Goal: Find specific page/section: Find specific page/section

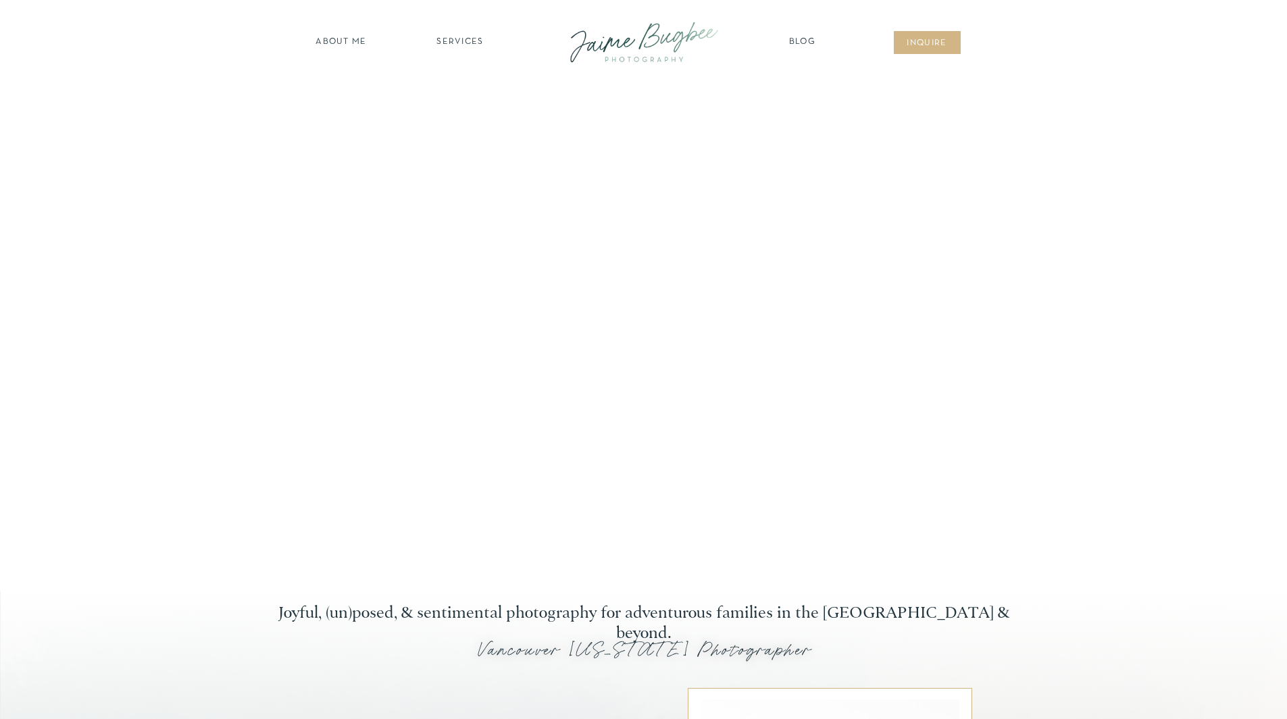
click at [480, 42] on nav "SERVICES" at bounding box center [460, 43] width 76 height 14
click at [479, 112] on nav "families" at bounding box center [460, 116] width 103 height 13
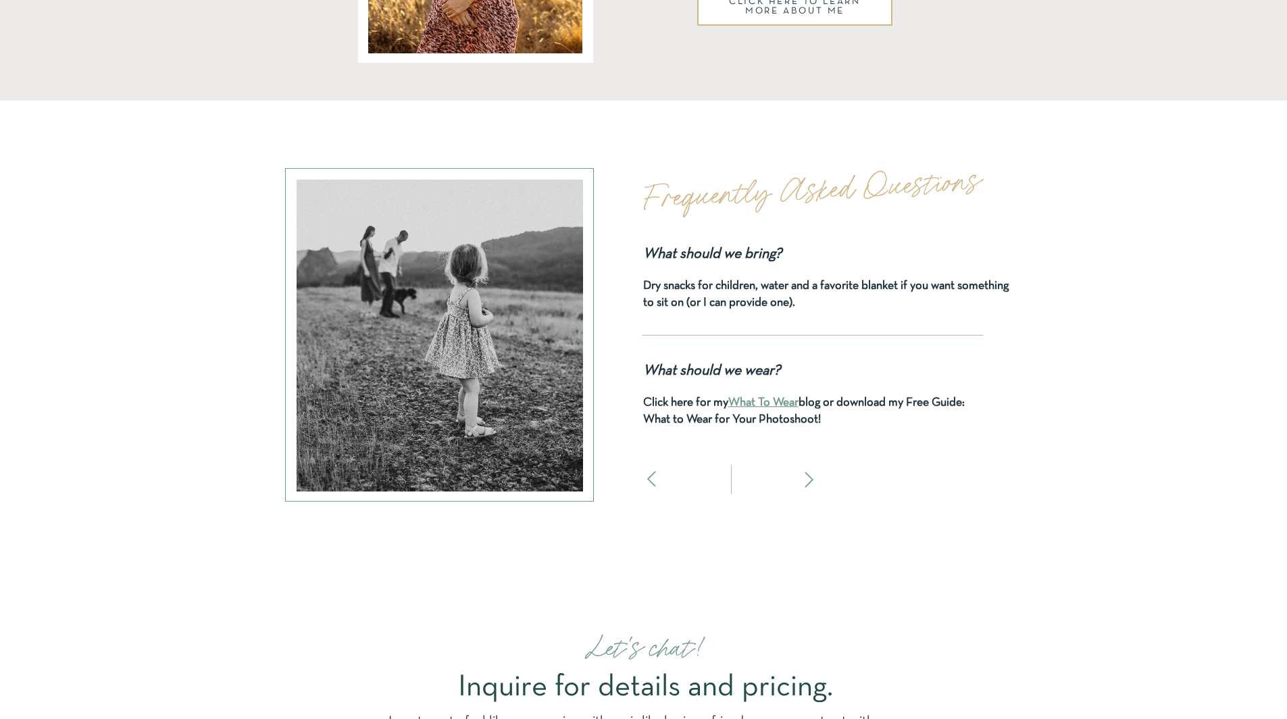
scroll to position [5606, 0]
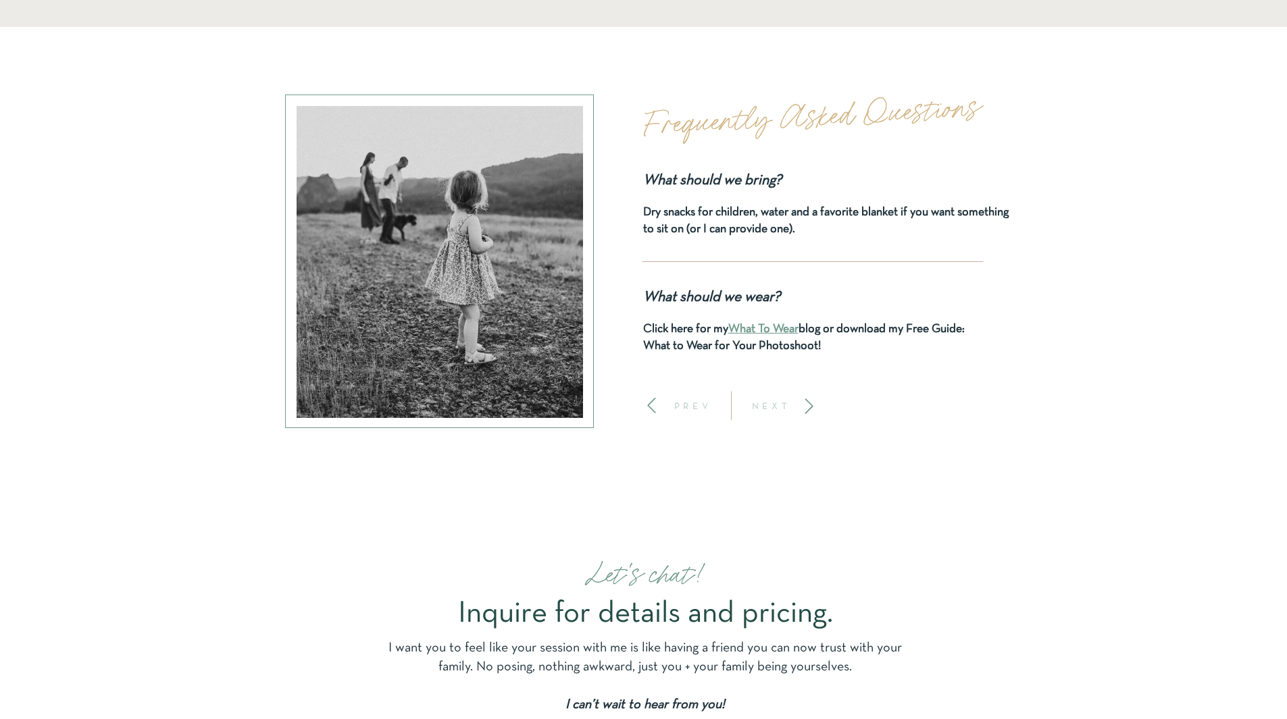
click at [813, 405] on icon at bounding box center [809, 406] width 18 height 18
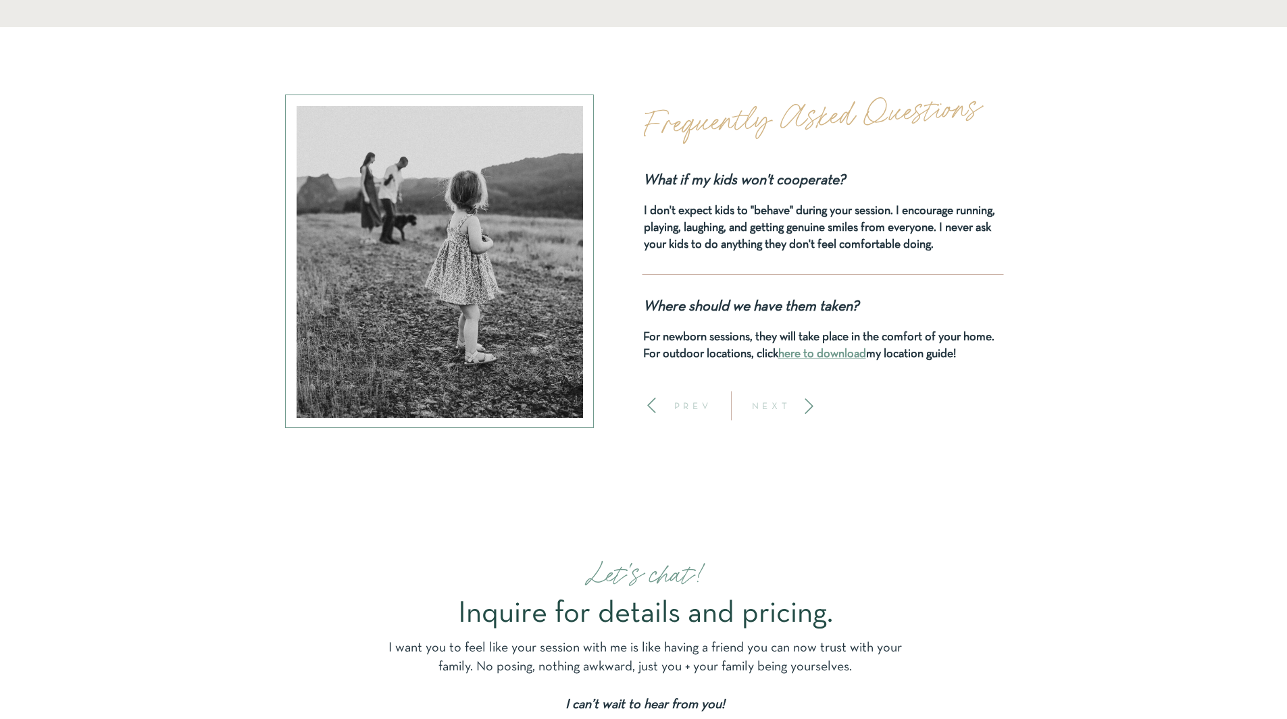
click at [813, 405] on icon at bounding box center [809, 406] width 18 height 18
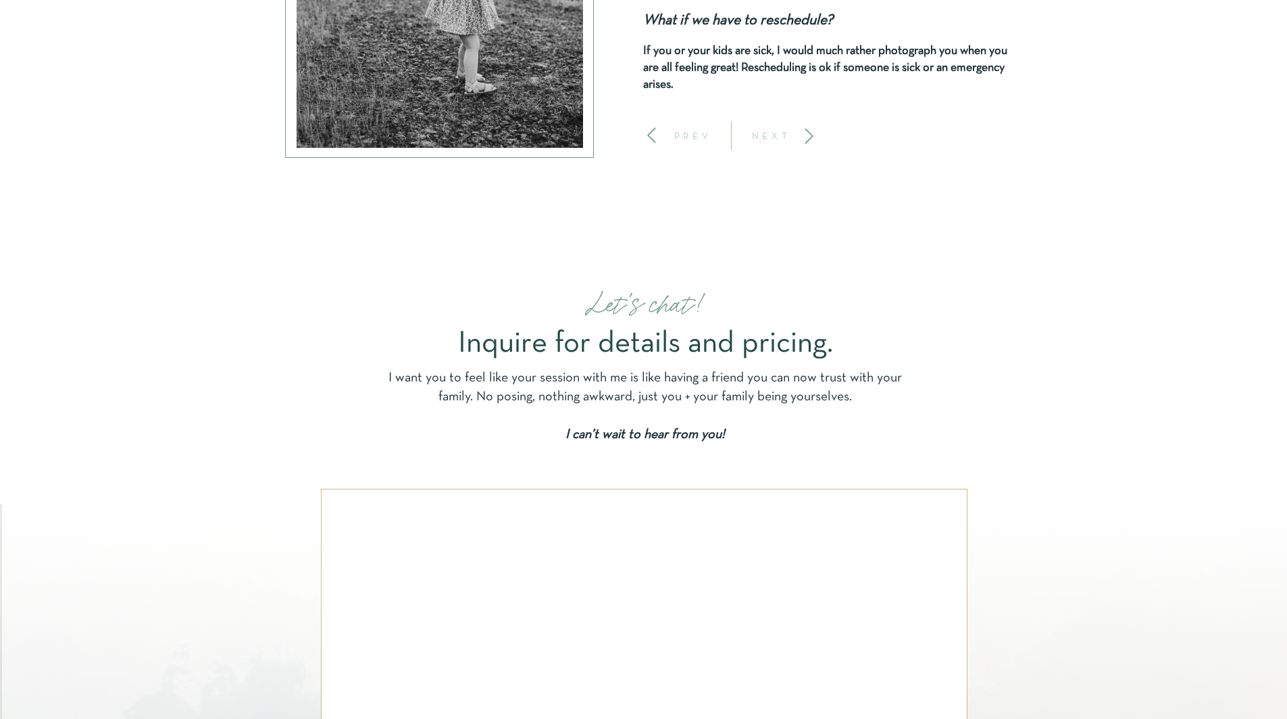
scroll to position [6079, 0]
